Goal: Use online tool/utility: Utilize a website feature to perform a specific function

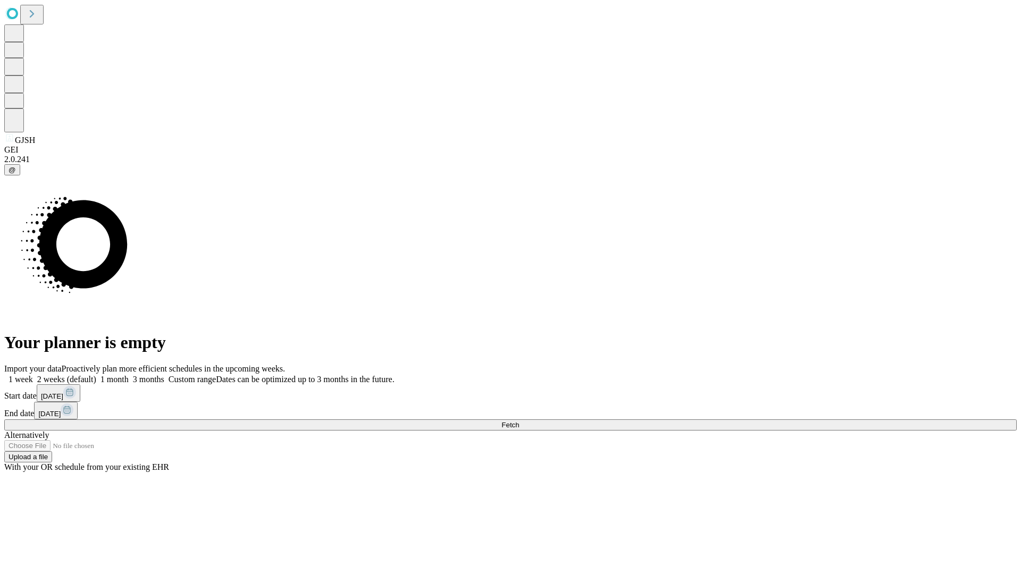
click at [519, 421] on span "Fetch" at bounding box center [511, 425] width 18 height 8
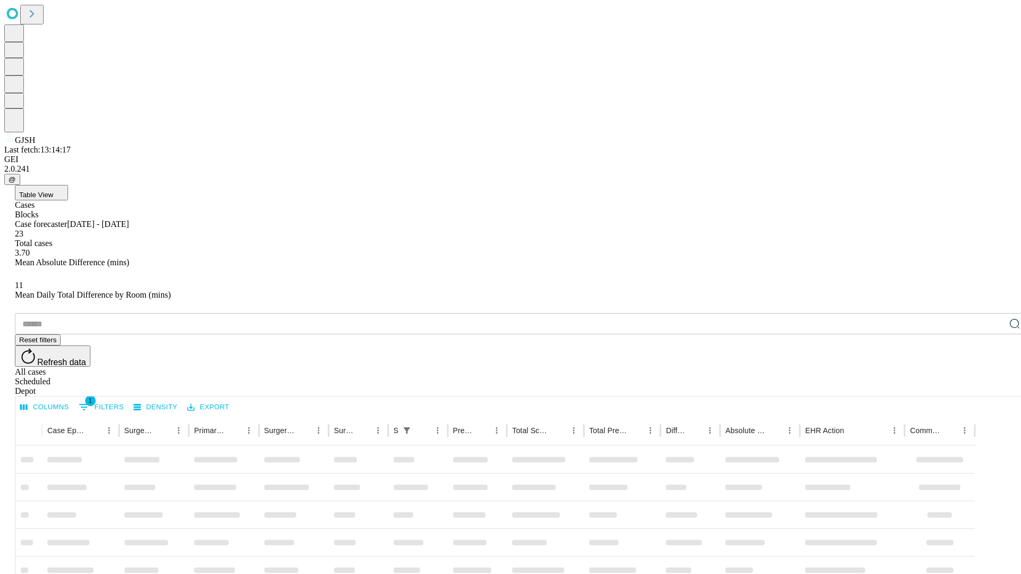
click at [53, 191] on span "Table View" at bounding box center [36, 195] width 34 height 8
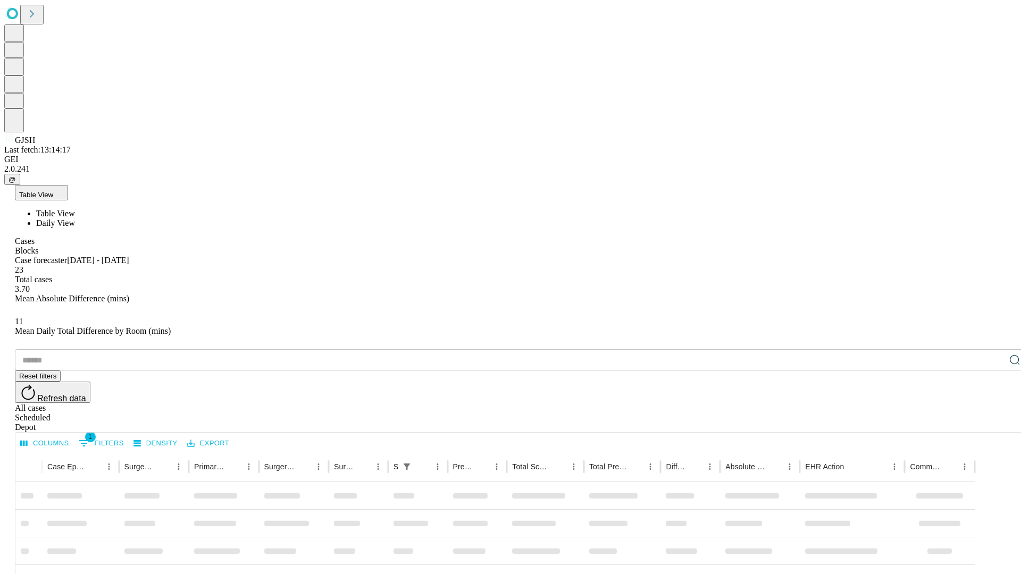
click at [75, 219] on span "Daily View" at bounding box center [55, 223] width 39 height 9
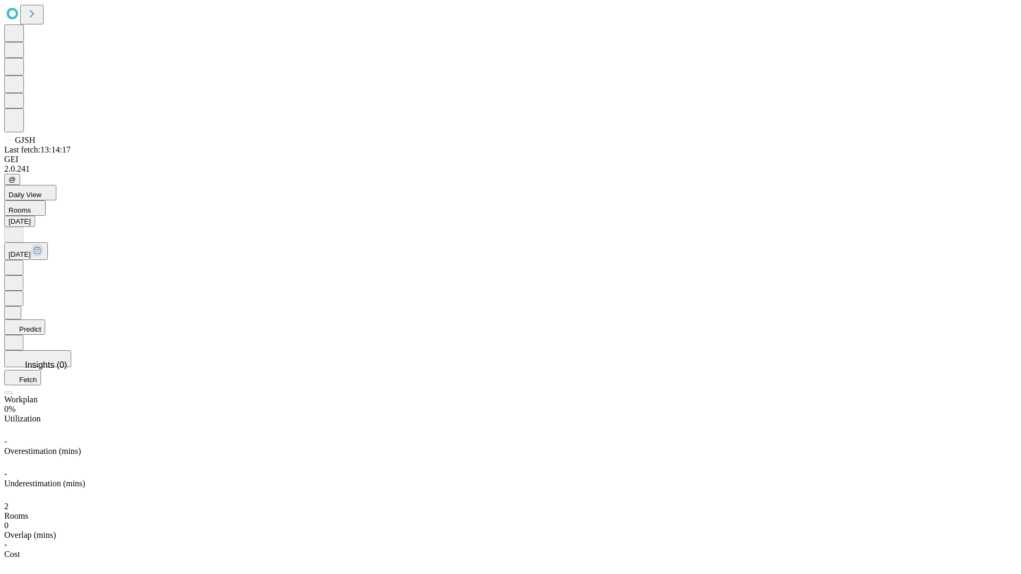
click at [45, 320] on button "Predict" at bounding box center [24, 327] width 41 height 15
